Goal: Information Seeking & Learning: Check status

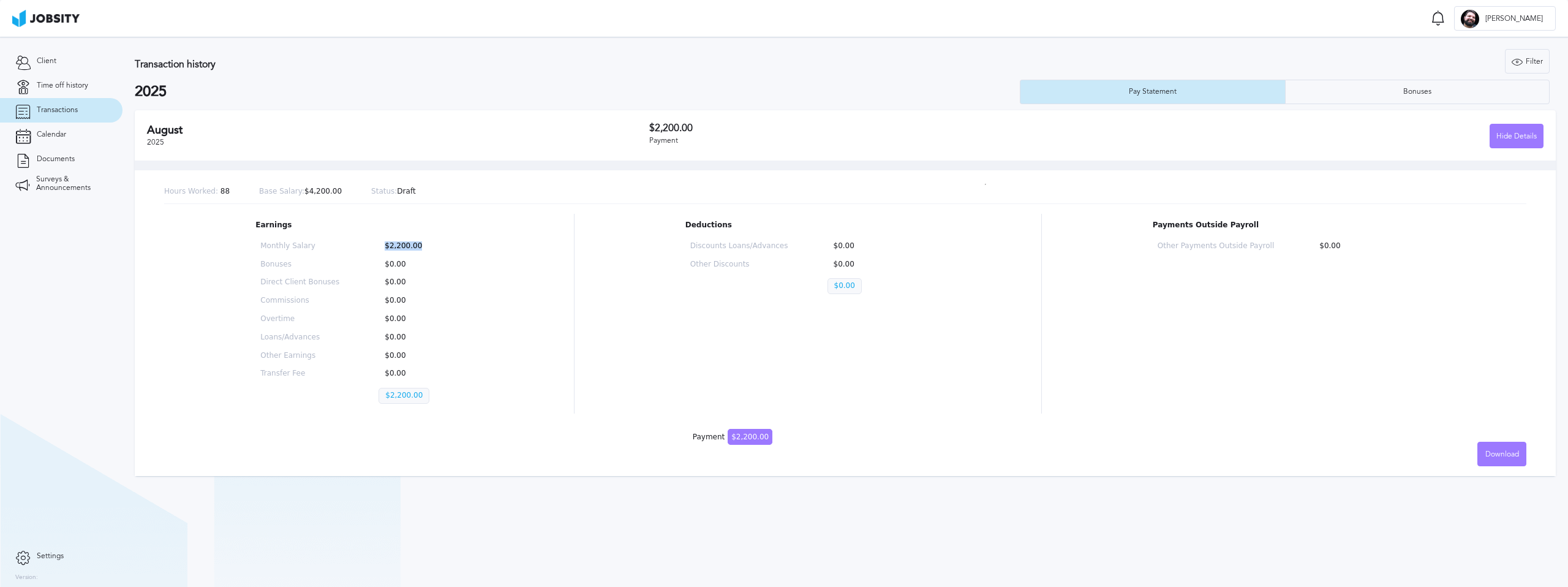
drag, startPoint x: 386, startPoint y: 246, endPoint x: 458, endPoint y: 246, distance: 72.0
click at [458, 246] on div "Monthly Salary $2,200.00 Bonuses $0.00 Direct Client Bonuses $0.00 Commissions …" at bounding box center [359, 325] width 207 height 176
click at [1012, 383] on div "Earnings Monthly Salary $2,200.00 Bonuses $0.00 Direct Client Bonuses $0.00 Com…" at bounding box center [846, 314] width 1362 height 200
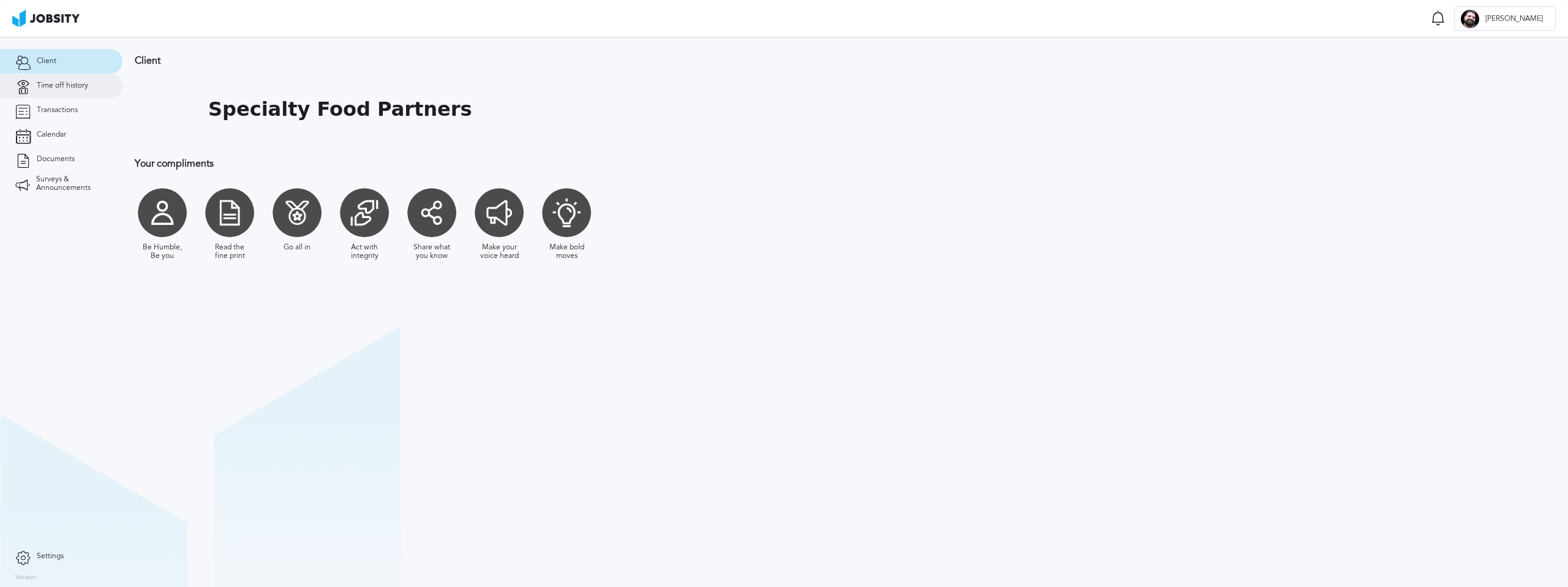
click at [67, 82] on span "Time off history" at bounding box center [62, 86] width 52 height 8
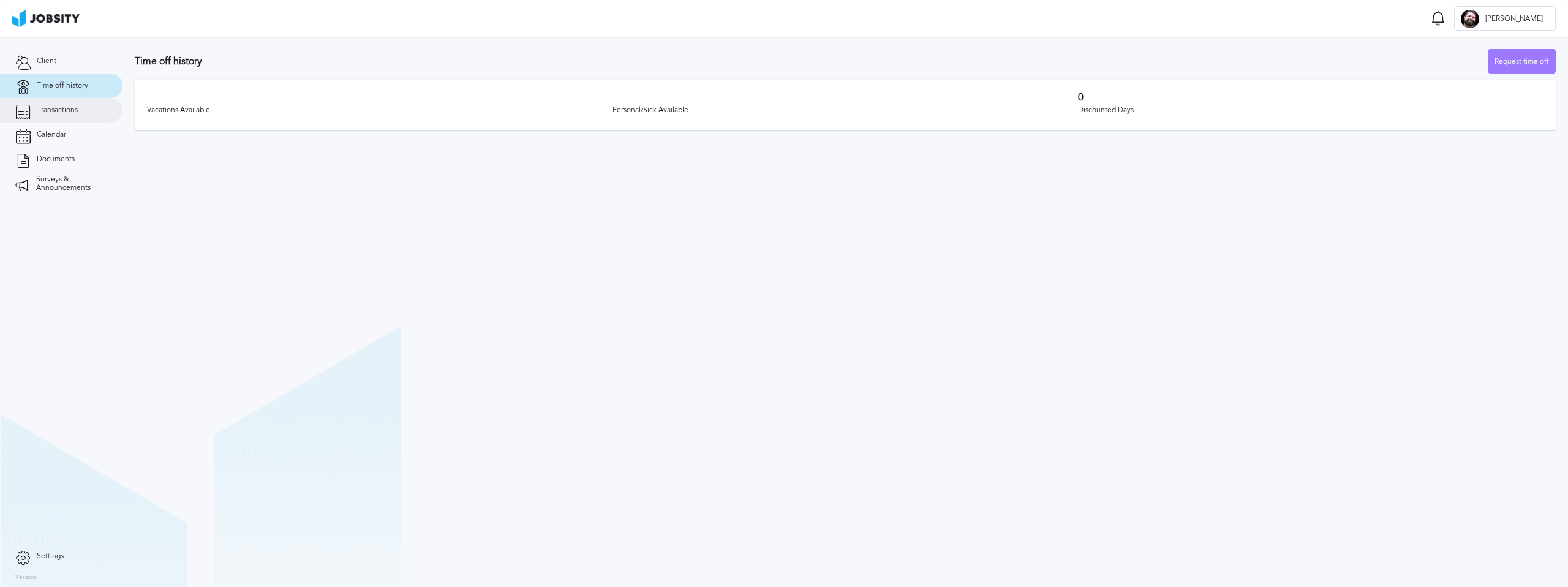
click at [64, 112] on span "Transactions" at bounding box center [57, 110] width 41 height 8
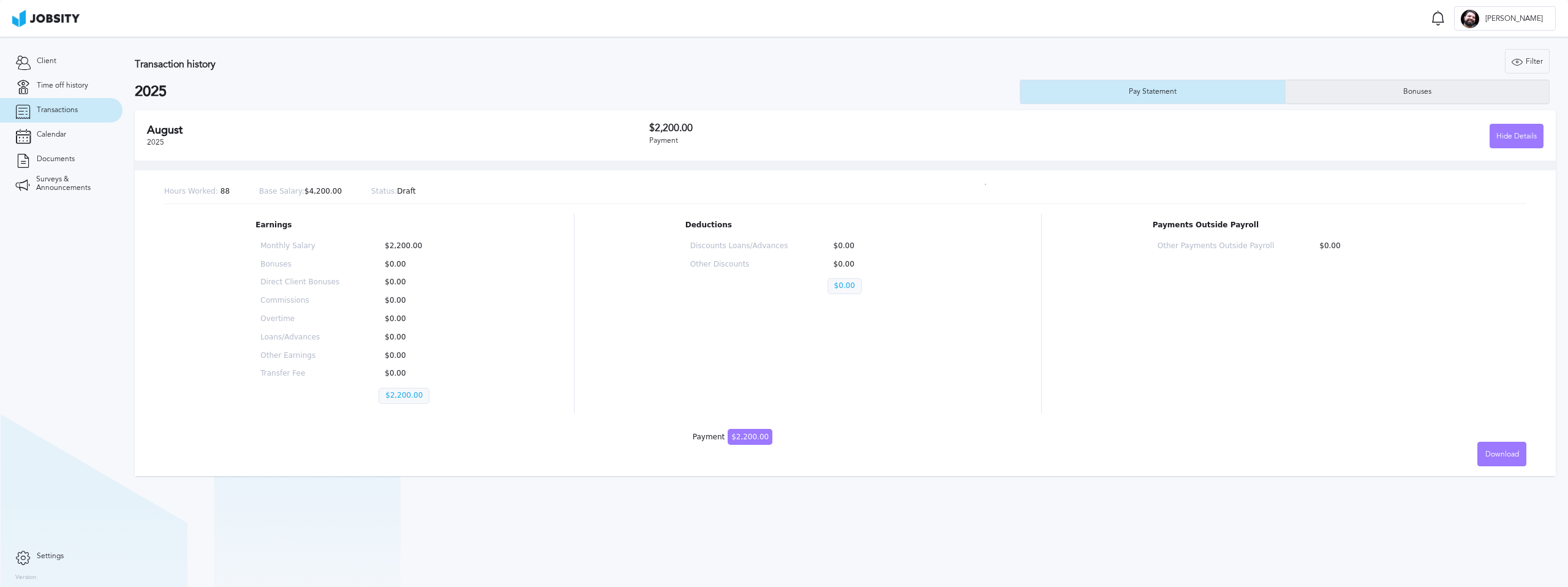
click at [1454, 102] on div "Bonuses" at bounding box center [1417, 92] width 264 height 25
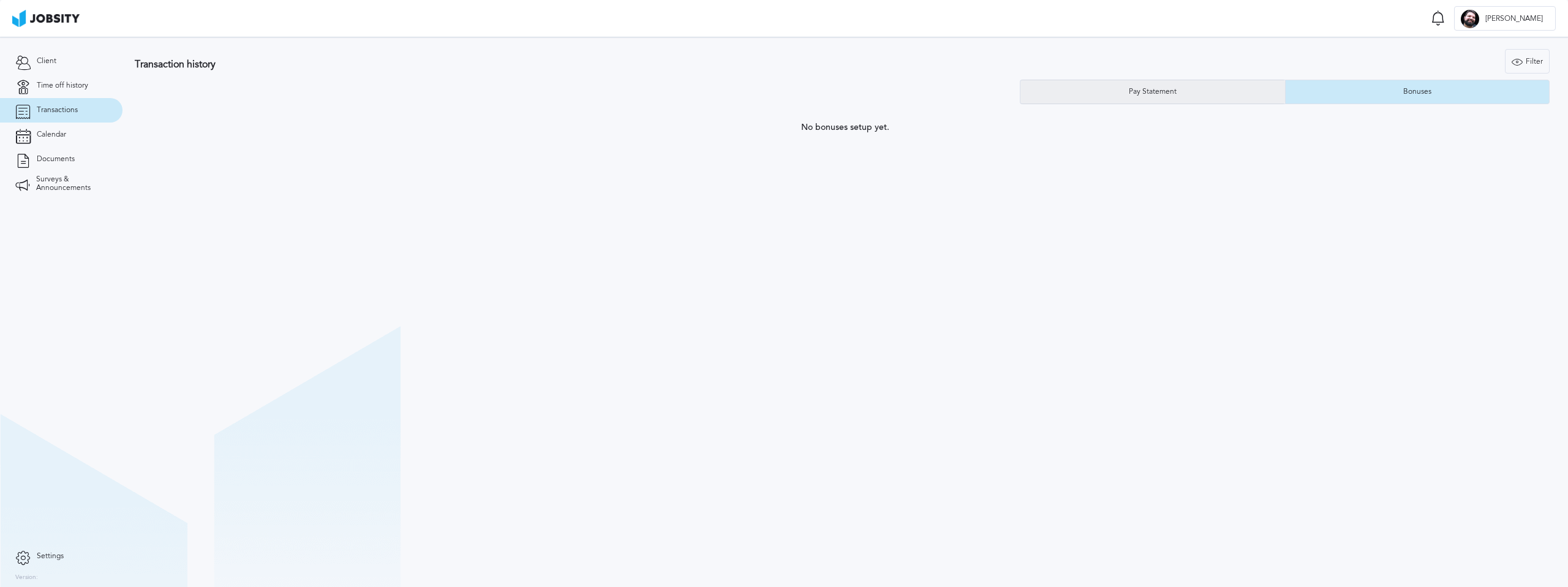
click at [1200, 96] on div "Pay Statement" at bounding box center [1153, 92] width 264 height 25
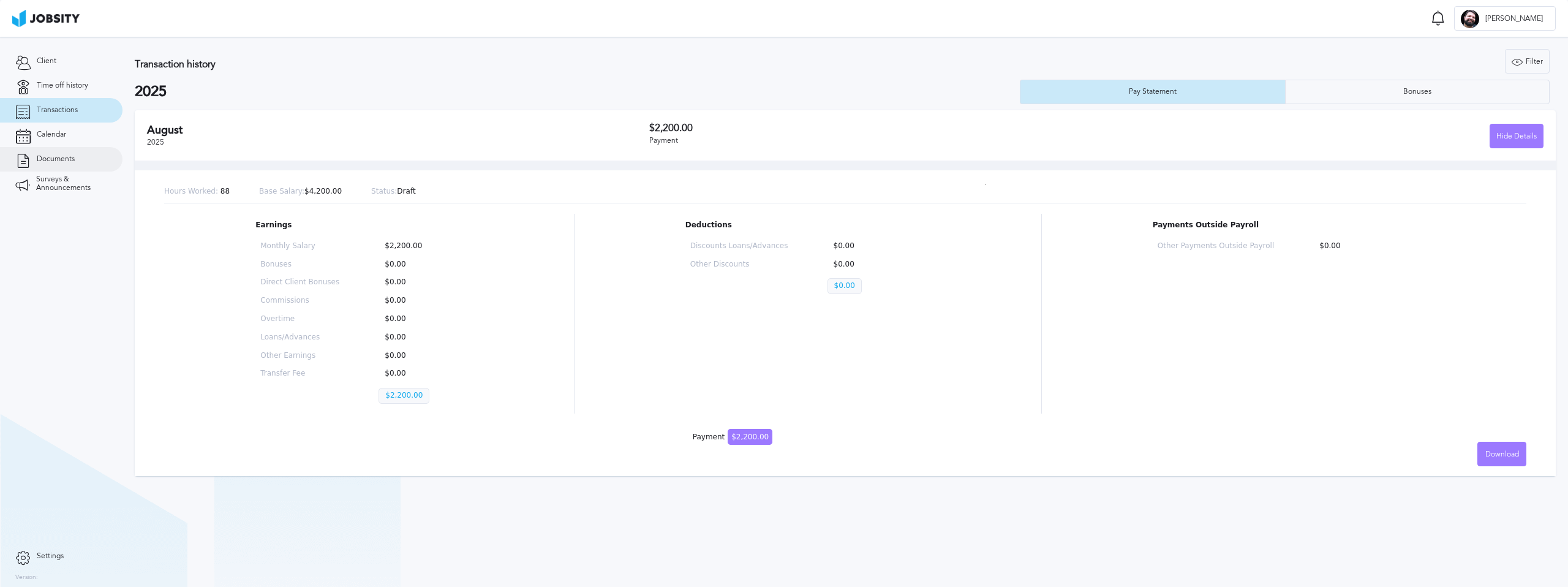
click at [68, 157] on span "Documents" at bounding box center [56, 159] width 38 height 8
